Goal: Task Accomplishment & Management: Complete application form

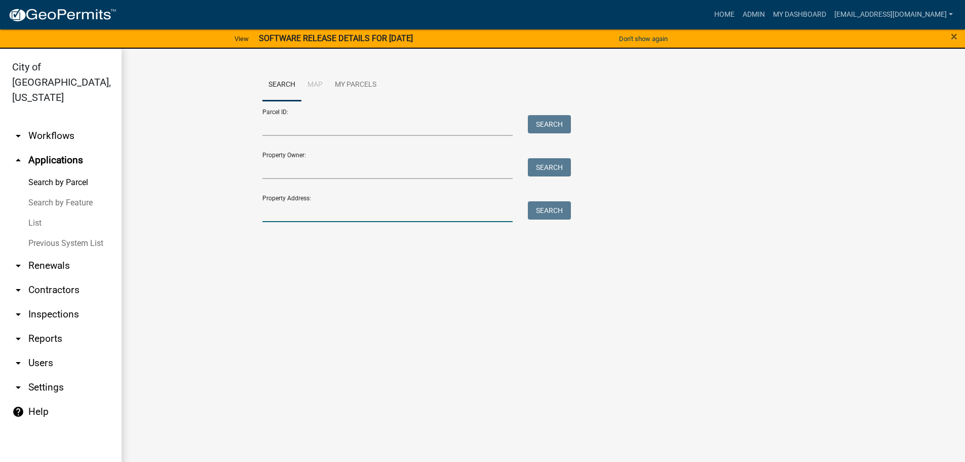
click at [276, 206] on input "Property Address:" at bounding box center [387, 211] width 251 height 21
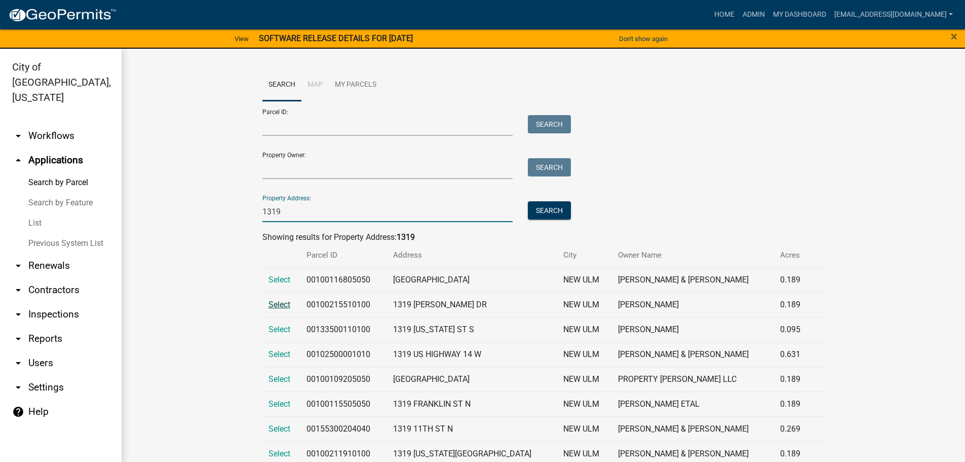
type input "1319"
click at [281, 305] on span "Select" at bounding box center [280, 304] width 22 height 10
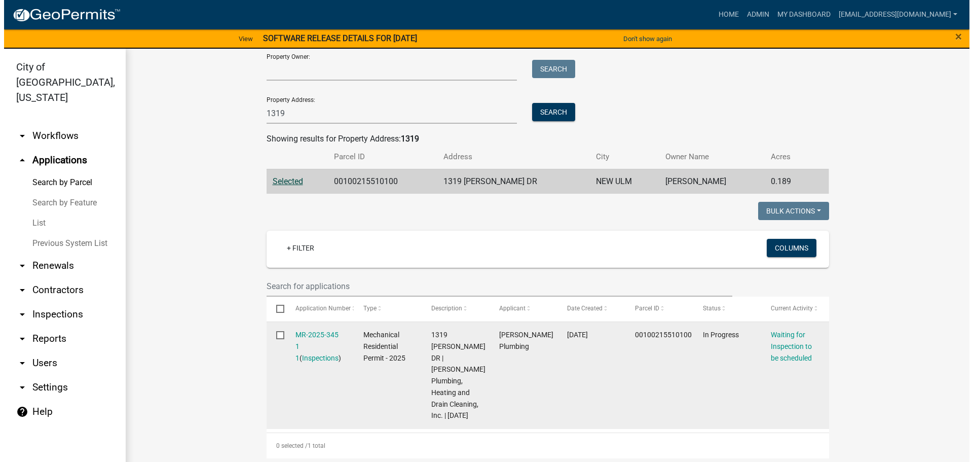
scroll to position [101, 0]
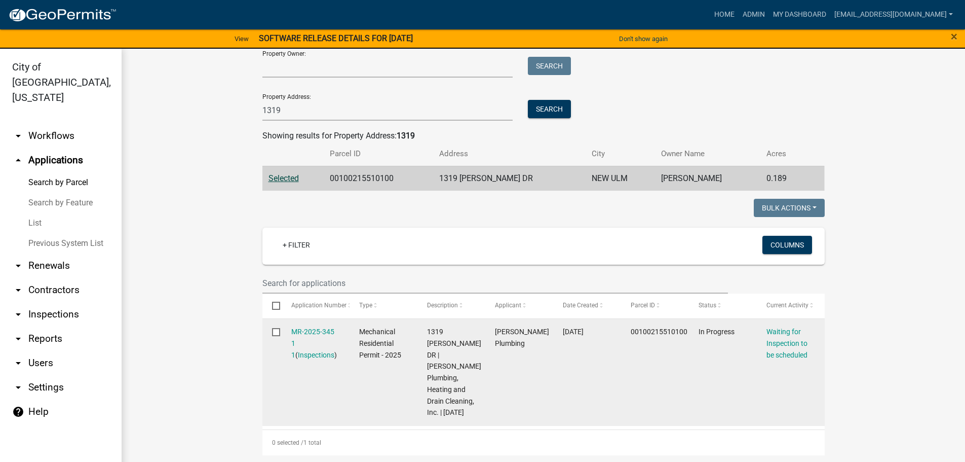
click at [297, 336] on div "MR-2025-345 1 1 ( Inspections )" at bounding box center [315, 343] width 49 height 34
click at [320, 327] on link "MR-2025-345 1 1" at bounding box center [312, 342] width 43 height 31
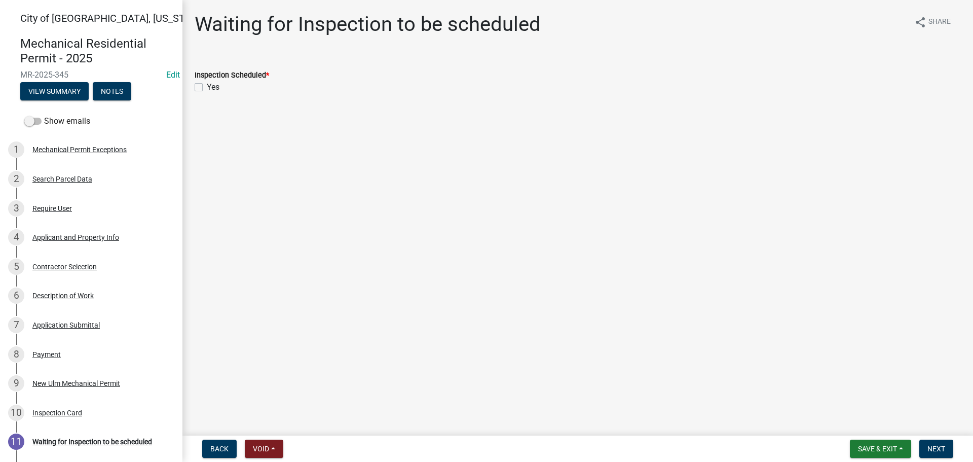
click at [207, 87] on label "Yes" at bounding box center [213, 87] width 13 height 12
click at [207, 87] on input "Yes" at bounding box center [210, 84] width 7 height 7
checkbox input "true"
click at [947, 443] on button "Next" at bounding box center [936, 448] width 34 height 18
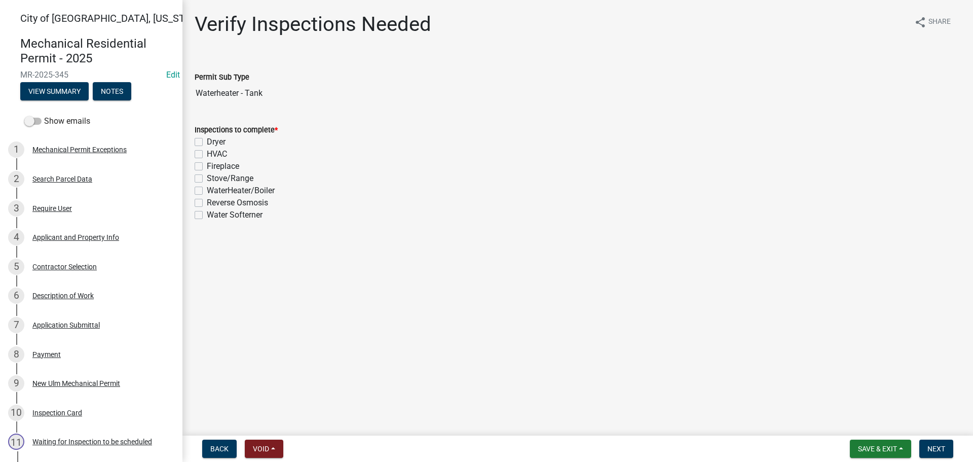
click at [207, 187] on label "WaterHeater/Boiler" at bounding box center [241, 190] width 68 height 12
click at [207, 187] on input "WaterHeater/Boiler" at bounding box center [210, 187] width 7 height 7
checkbox input "true"
checkbox input "false"
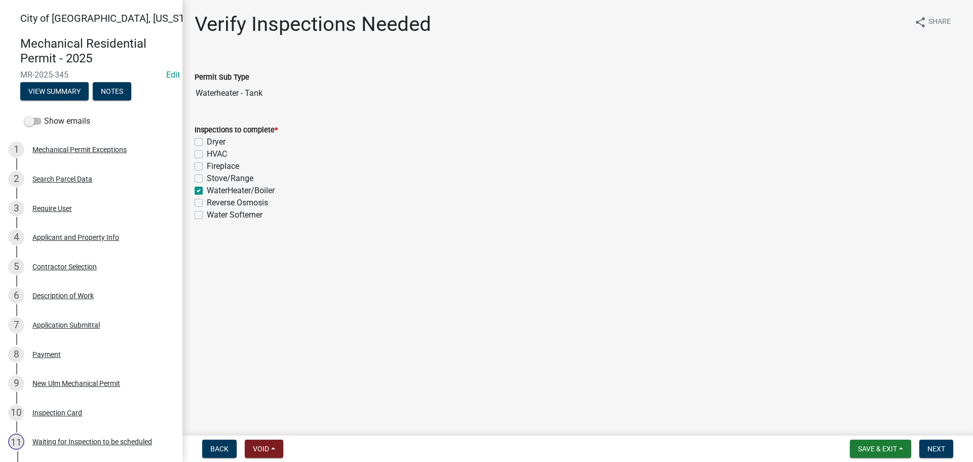
checkbox input "false"
checkbox input "true"
checkbox input "false"
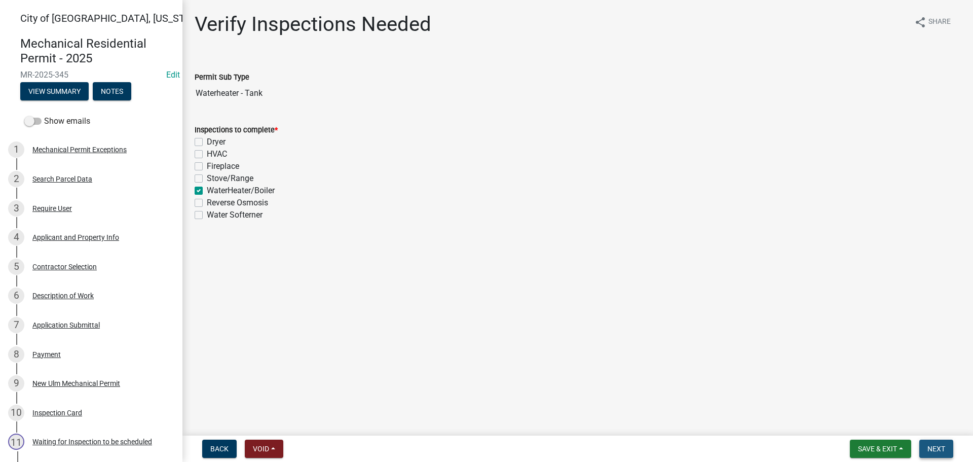
drag, startPoint x: 945, startPoint y: 451, endPoint x: 886, endPoint y: 421, distance: 66.2
click at [945, 450] on span "Next" at bounding box center [936, 448] width 18 height 8
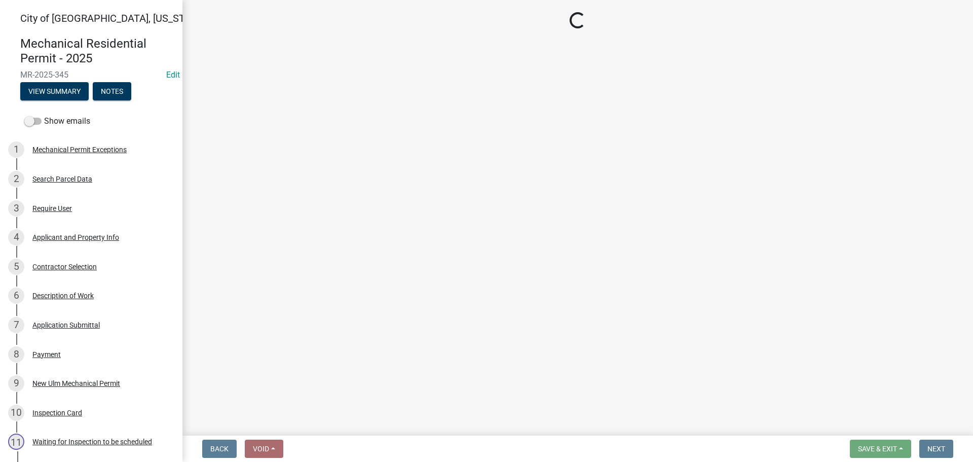
select select "805d55ac-e238-4e04-8f8e-acc067f36c3e"
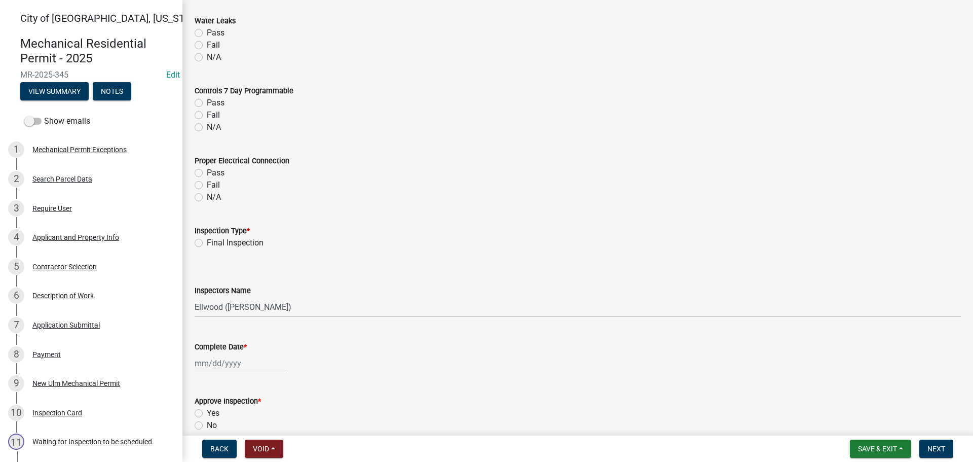
scroll to position [912, 0]
click at [207, 240] on label "Final Inspection" at bounding box center [235, 240] width 57 height 12
click at [207, 240] on input "Final Inspection" at bounding box center [210, 237] width 7 height 7
radio input "true"
click at [220, 305] on select "Select Item... [PERSON_NAME] ([PERSON_NAME] - City of [GEOGRAPHIC_DATA]) [GEOGR…" at bounding box center [578, 304] width 766 height 21
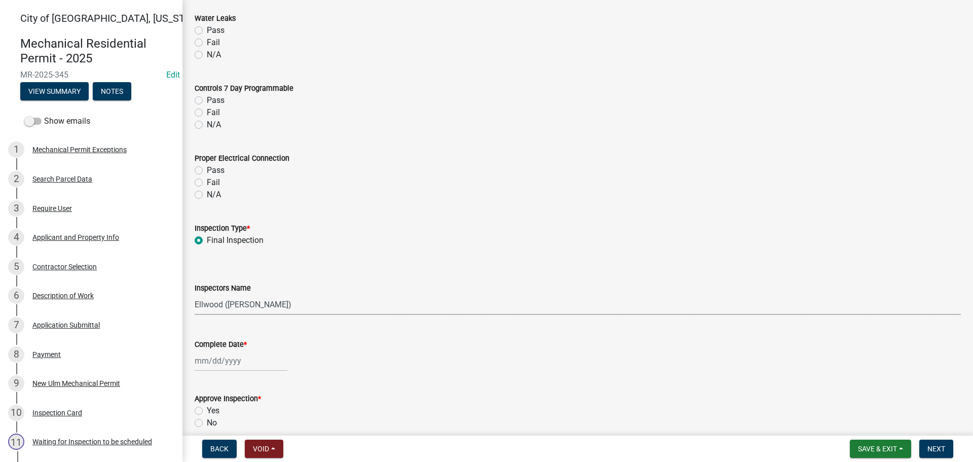
select select "cd72df13-1819-4c17-818e-bd68a66556fb"
click at [195, 294] on select "Select Item... [PERSON_NAME] ([PERSON_NAME] - City of [GEOGRAPHIC_DATA]) [GEOGR…" at bounding box center [578, 304] width 766 height 21
select select "9"
select select "2025"
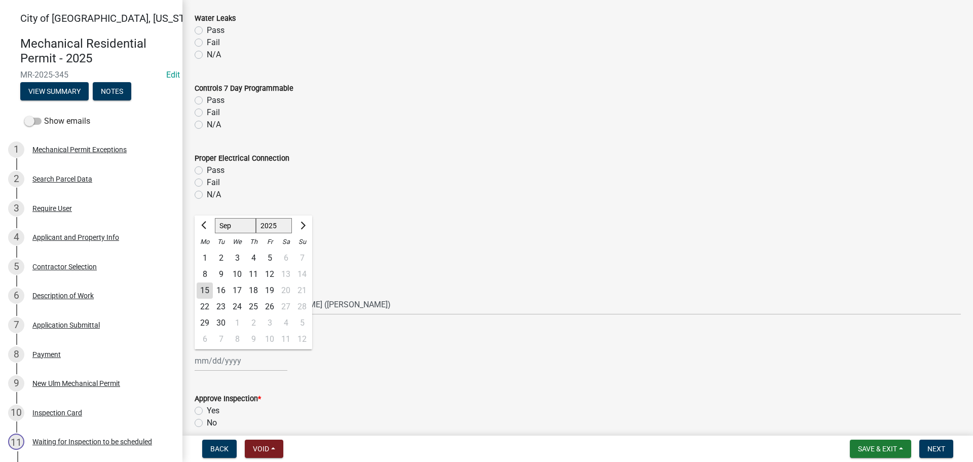
click at [217, 354] on div "[PERSON_NAME] Feb Mar Apr [PERSON_NAME][DATE] Oct Nov [DATE] 1526 1527 1528 152…" at bounding box center [241, 360] width 93 height 21
click at [200, 285] on div "15" at bounding box center [205, 290] width 16 height 16
type input "[DATE]"
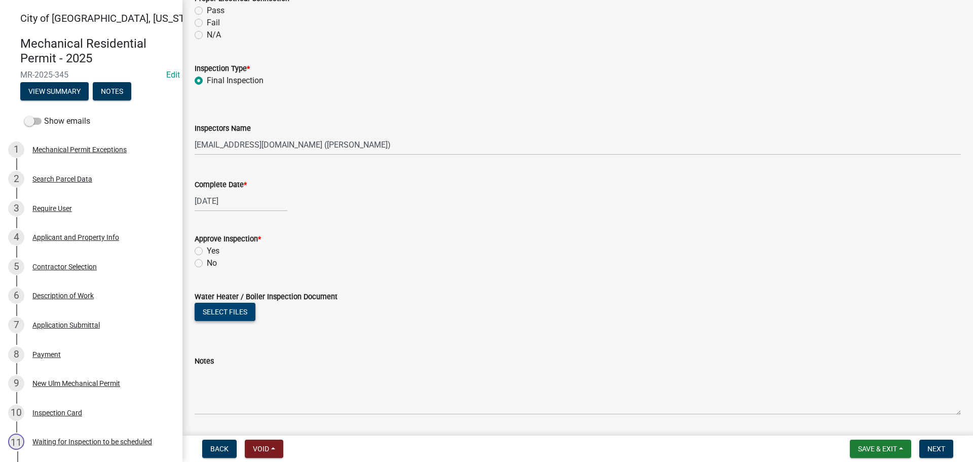
scroll to position [1102, 0]
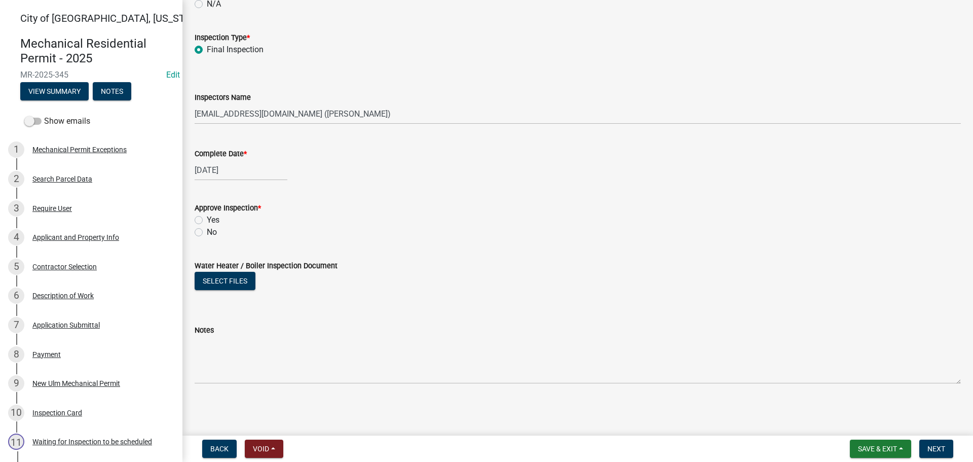
click at [207, 218] on label "Yes" at bounding box center [213, 220] width 13 height 12
click at [207, 218] on input "Yes" at bounding box center [210, 217] width 7 height 7
radio input "true"
click at [938, 444] on span "Next" at bounding box center [936, 448] width 18 height 8
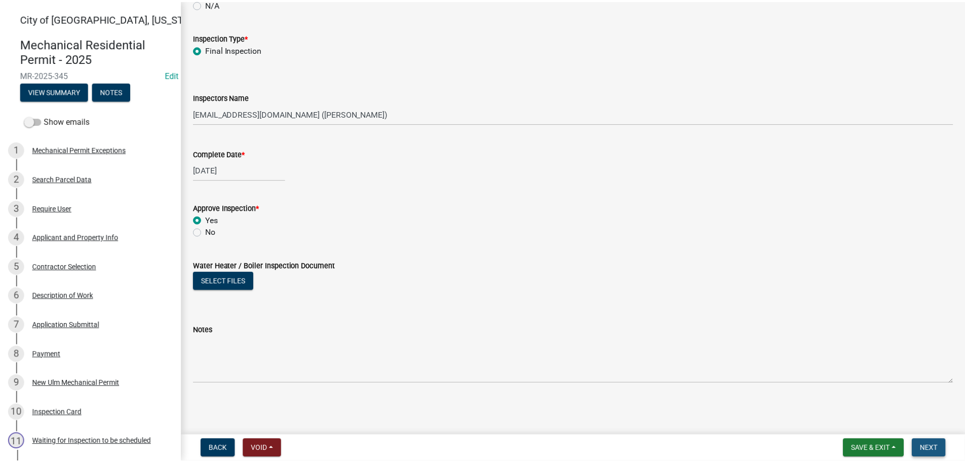
scroll to position [0, 0]
